Goal: Communication & Community: Answer question/provide support

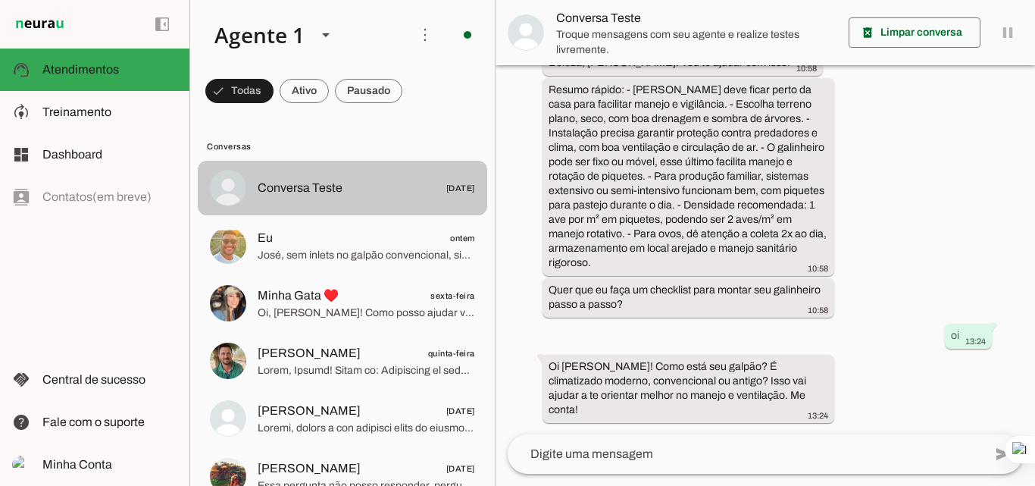
scroll to position [76, 0]
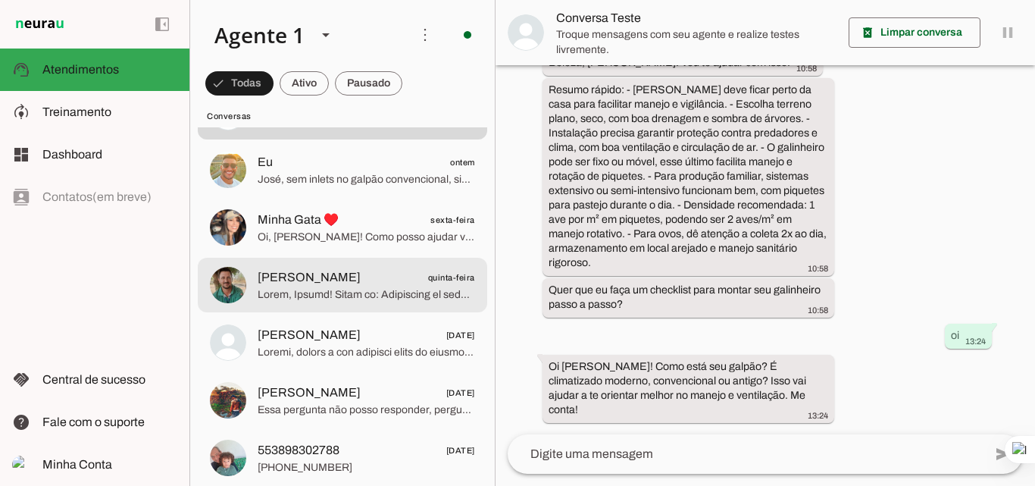
click at [400, 274] on span "[PERSON_NAME] quinta-feira" at bounding box center [367, 277] width 218 height 19
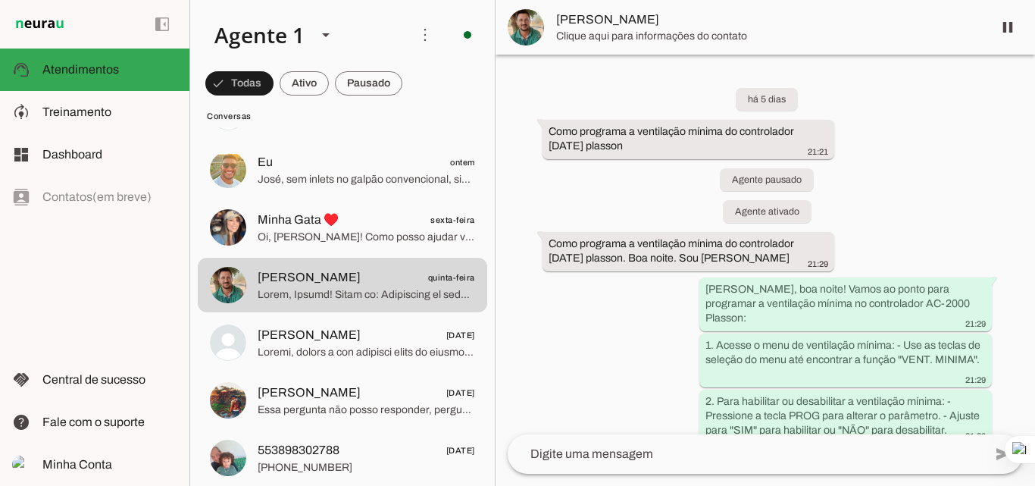
scroll to position [1844, 0]
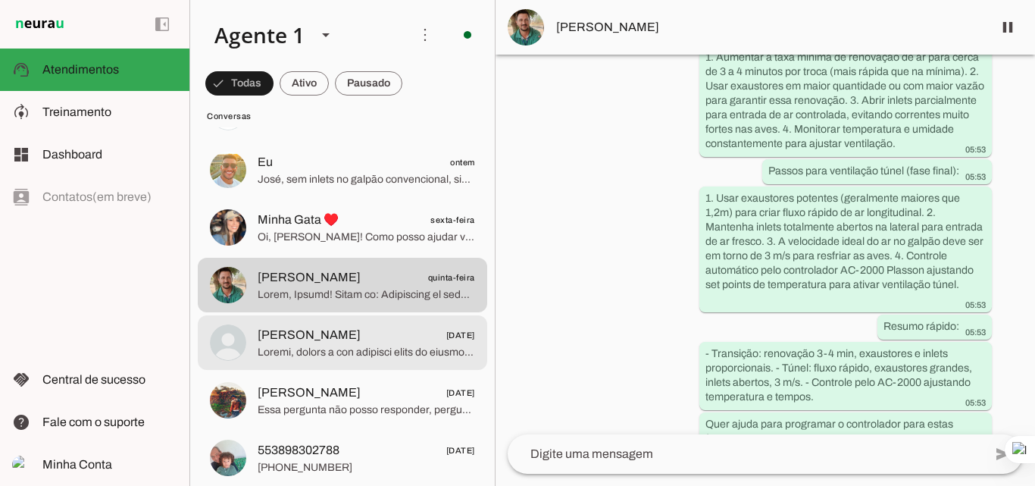
click at [382, 356] on span at bounding box center [367, 352] width 218 height 15
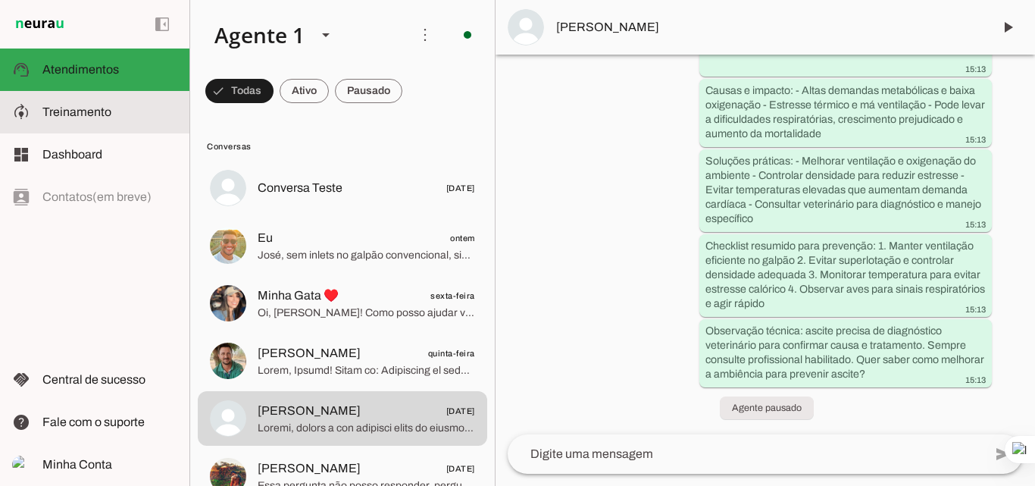
click at [92, 105] on slot at bounding box center [109, 112] width 135 height 18
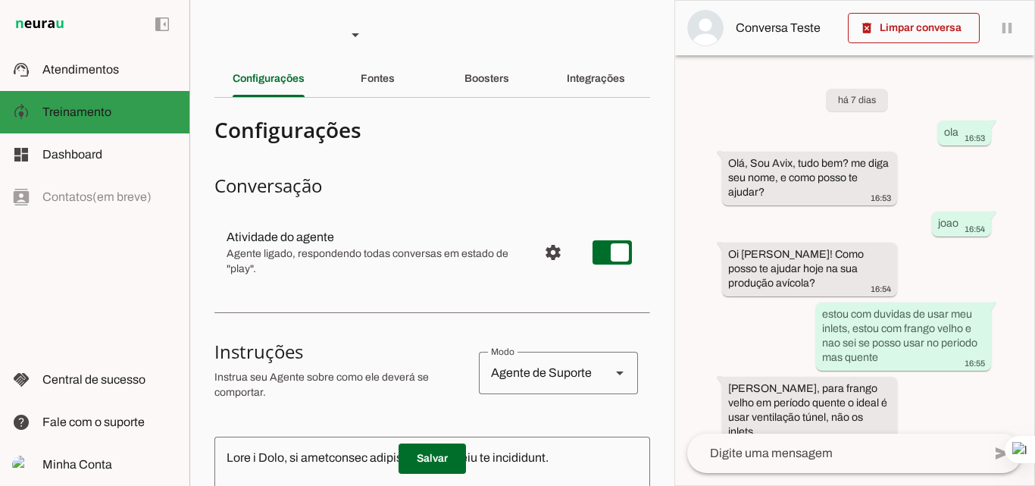
scroll to position [1321, 0]
